Goal: Information Seeking & Learning: Learn about a topic

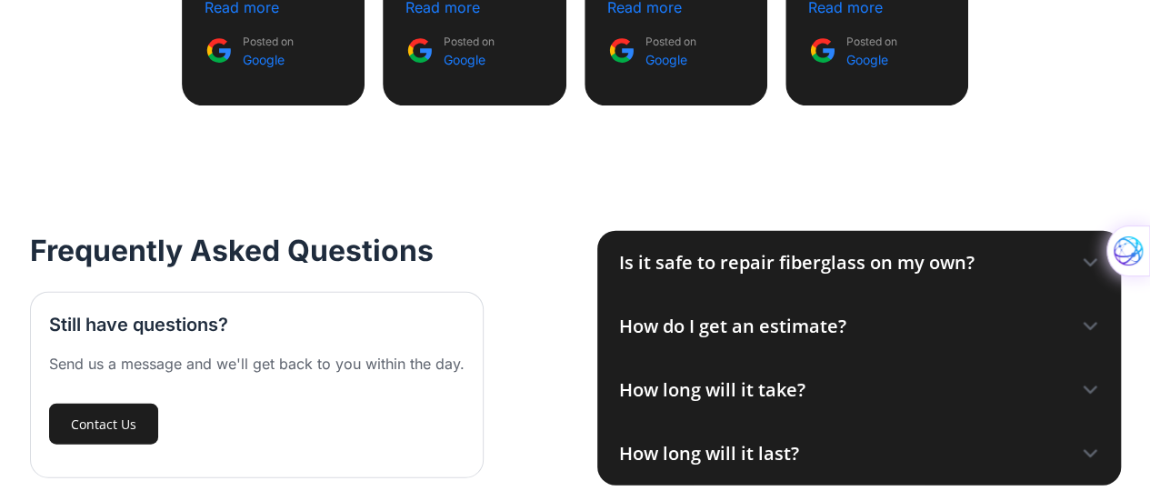
scroll to position [1954, 0]
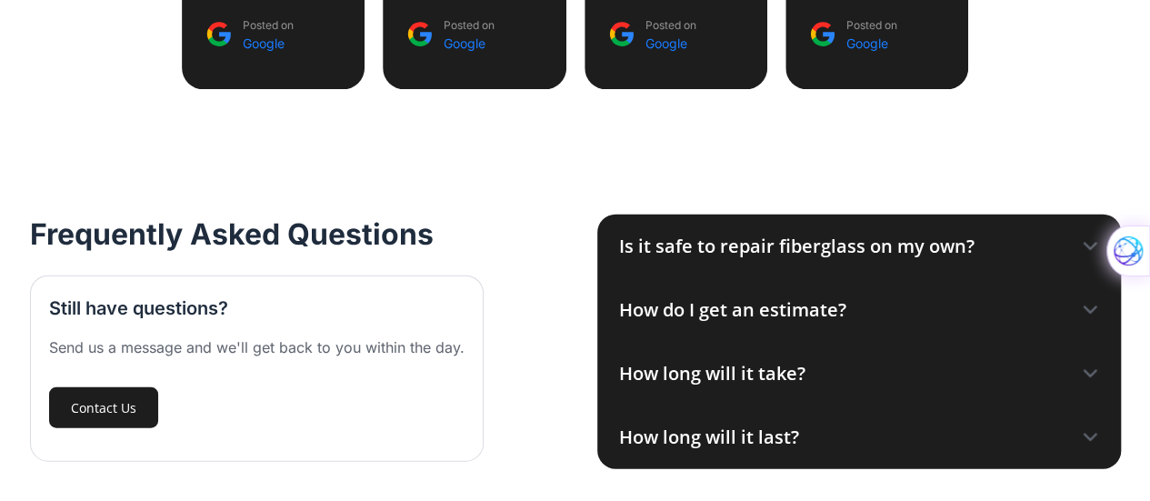
click at [924, 251] on div "Is it safe to repair fiberglass on my own?" at bounding box center [796, 246] width 355 height 27
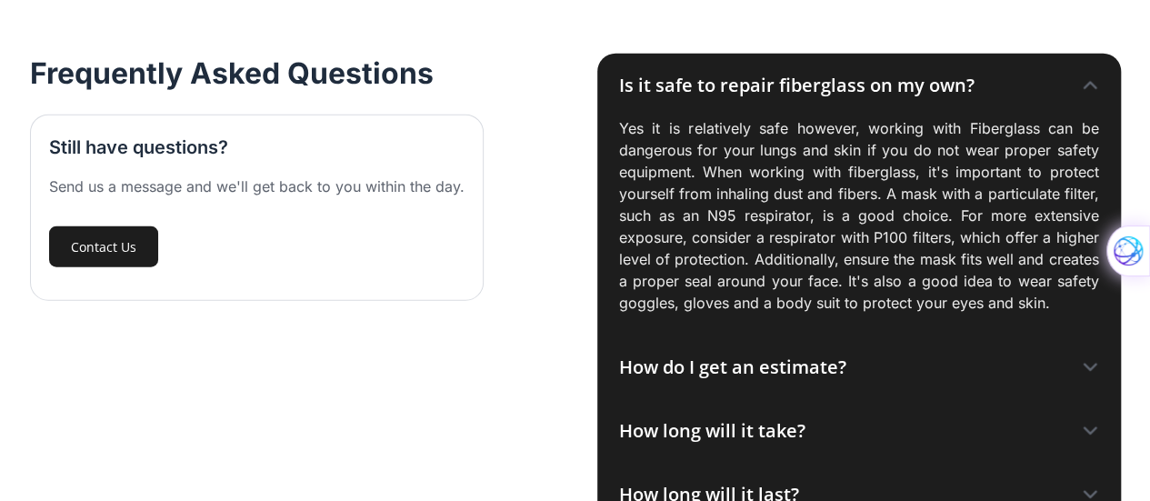
scroll to position [2116, 0]
click at [1079, 368] on div "How do I get an estimate?" at bounding box center [859, 366] width 524 height 64
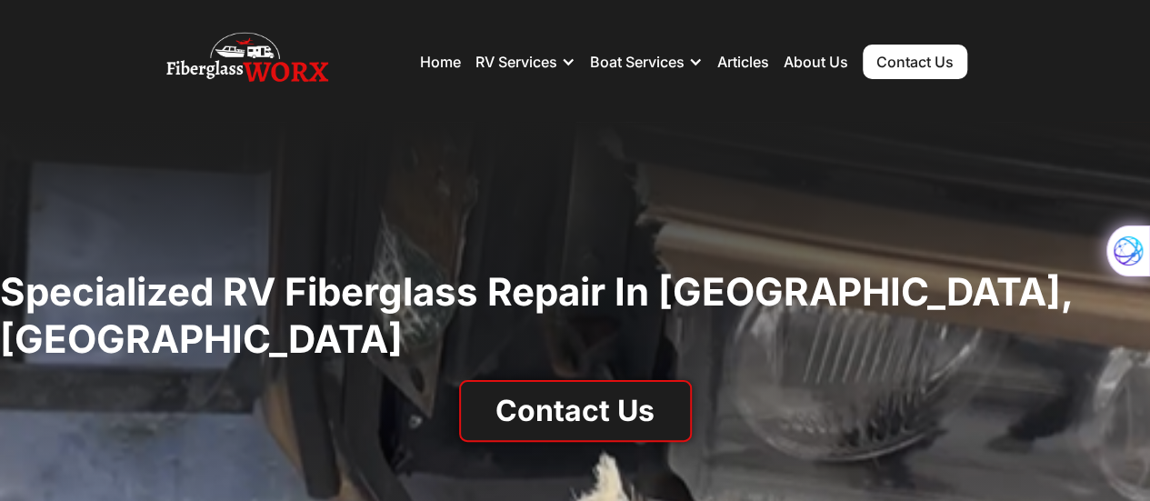
scroll to position [0, 0]
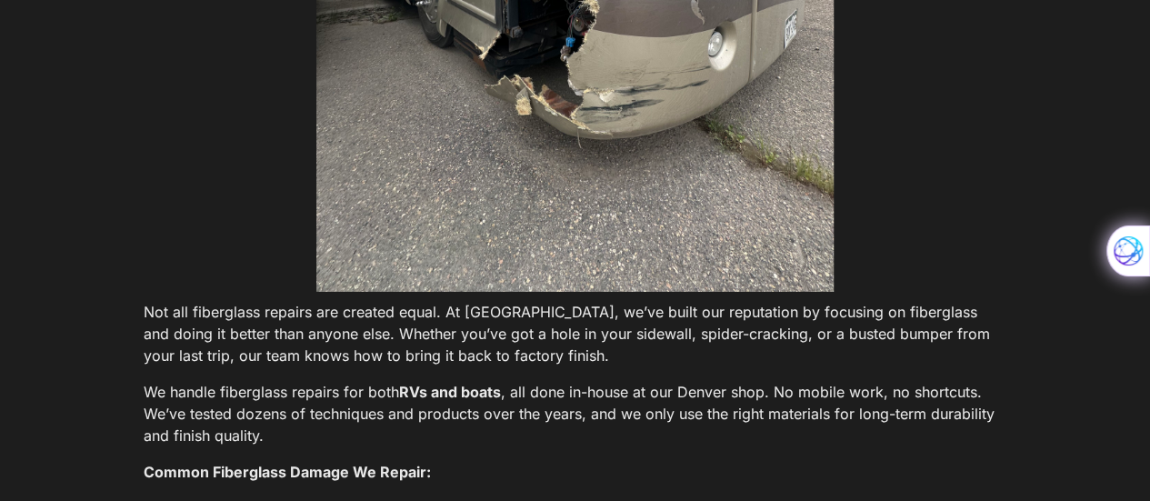
scroll to position [2977, 0]
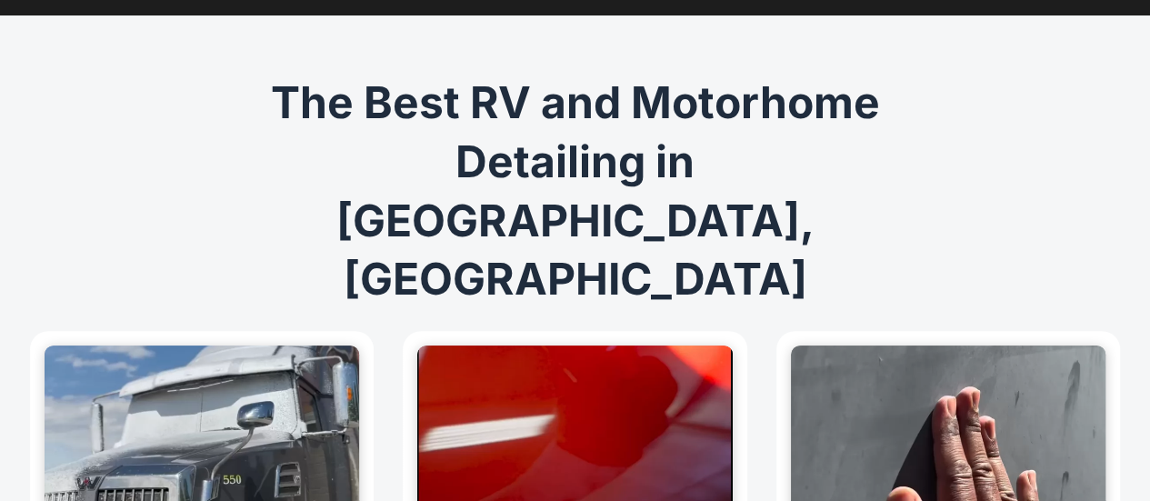
click at [1018, 424] on video at bounding box center [948, 454] width 315 height 218
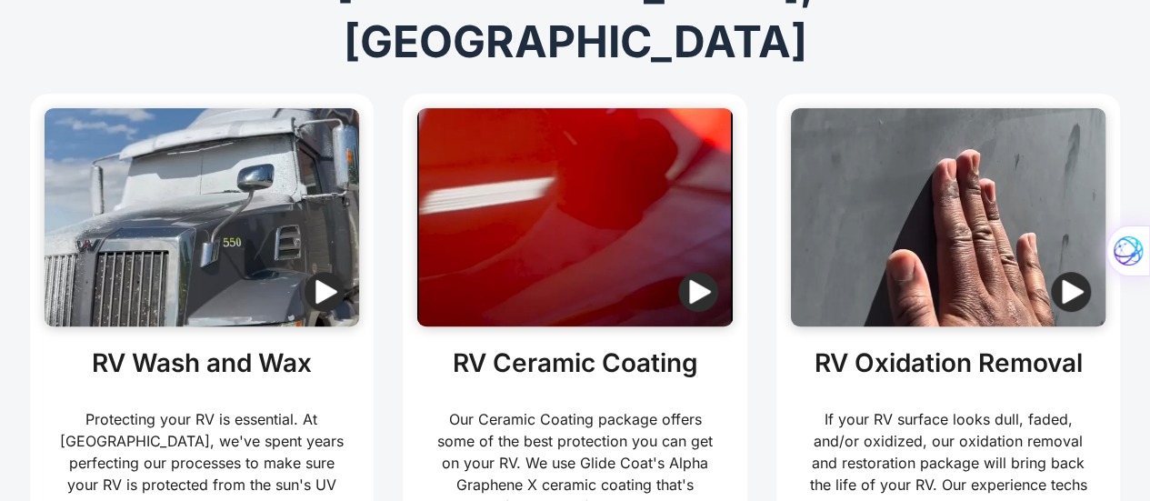
scroll to position [357, 0]
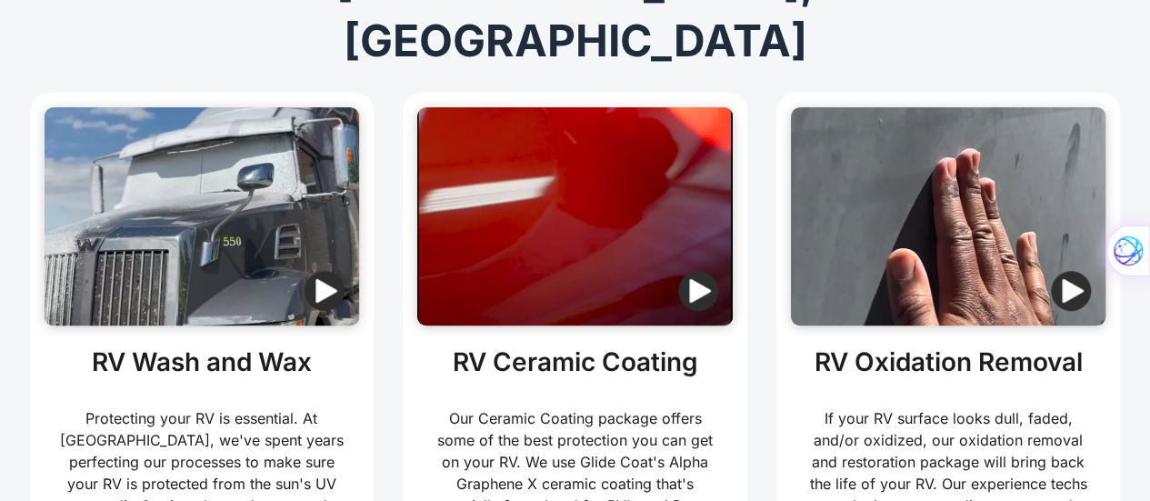
click at [1074, 271] on img "button" at bounding box center [1071, 291] width 40 height 40
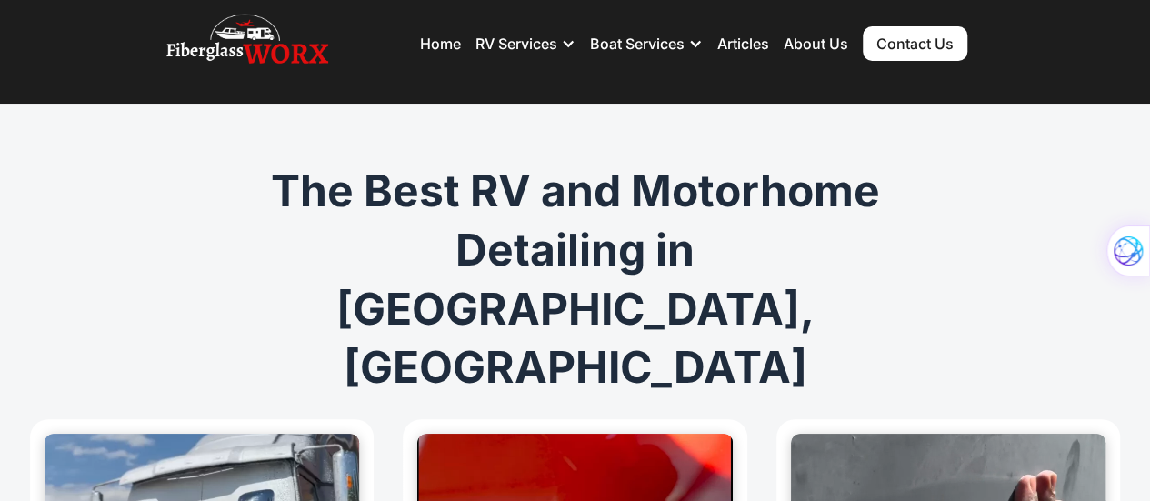
scroll to position [0, 0]
